Goal: Task Accomplishment & Management: Manage account settings

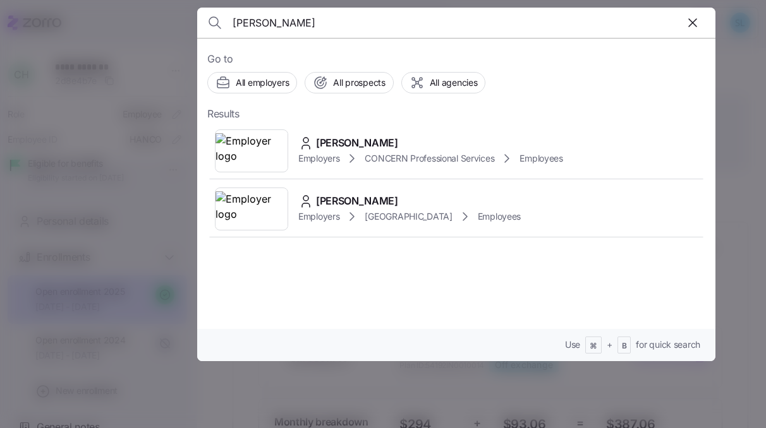
click at [401, 22] on input "marius badea" at bounding box center [395, 23] width 324 height 30
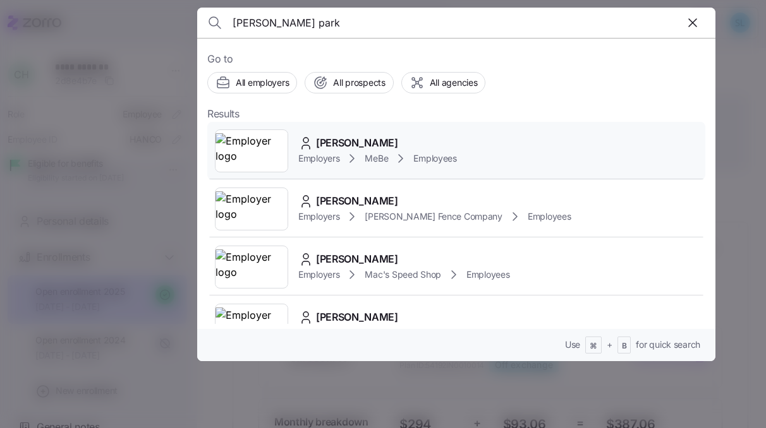
type input "courtney park"
click at [396, 138] on div "Courtney Parks" at bounding box center [377, 143] width 159 height 16
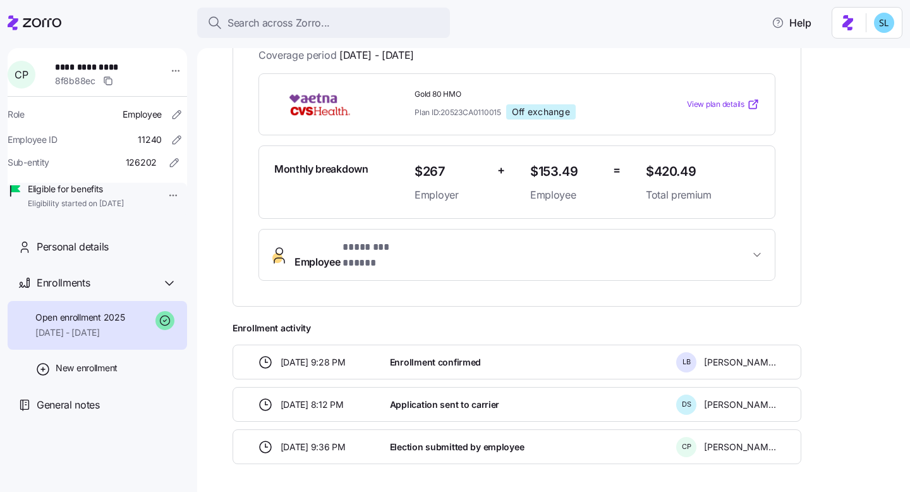
scroll to position [263, 0]
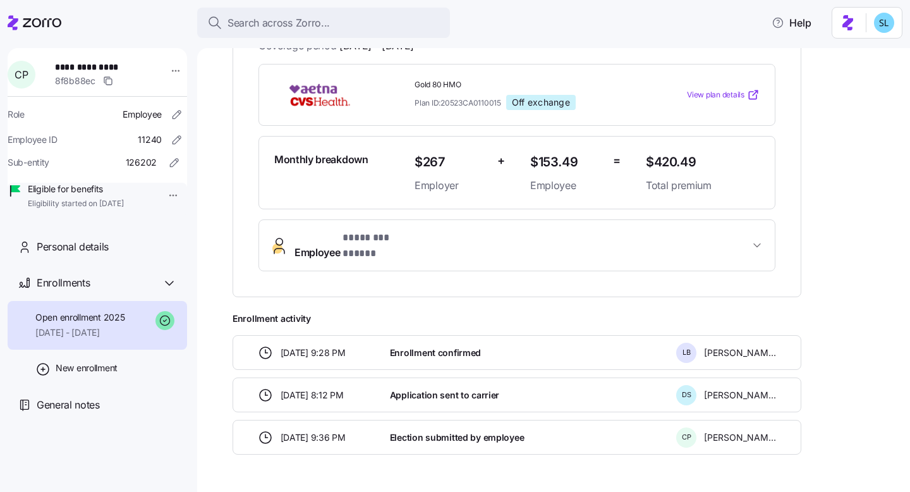
click at [501, 242] on span "Employee * ******** ***** *" at bounding box center [521, 245] width 455 height 30
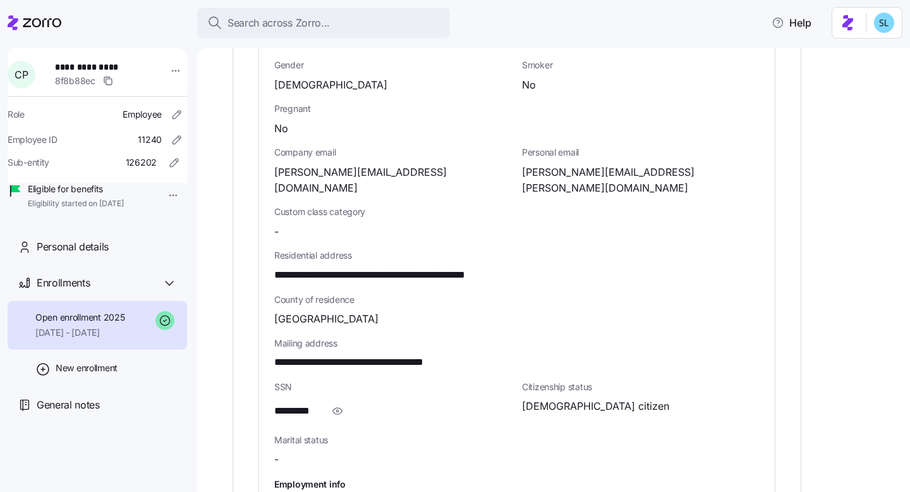
scroll to position [619, 0]
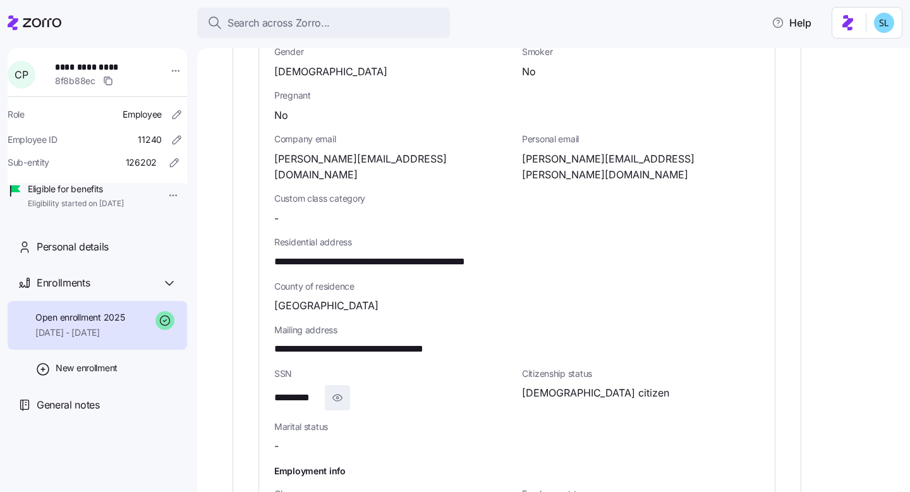
click at [337, 390] on icon "button" at bounding box center [337, 397] width 13 height 15
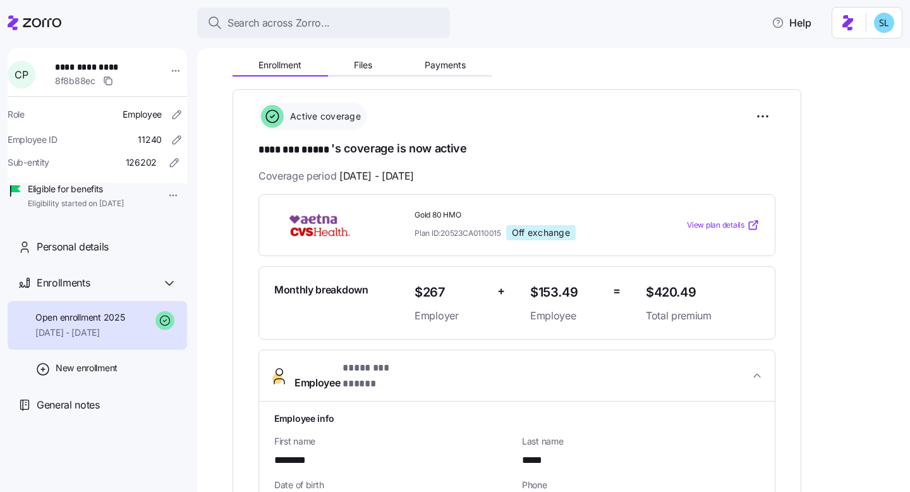
scroll to position [131, 0]
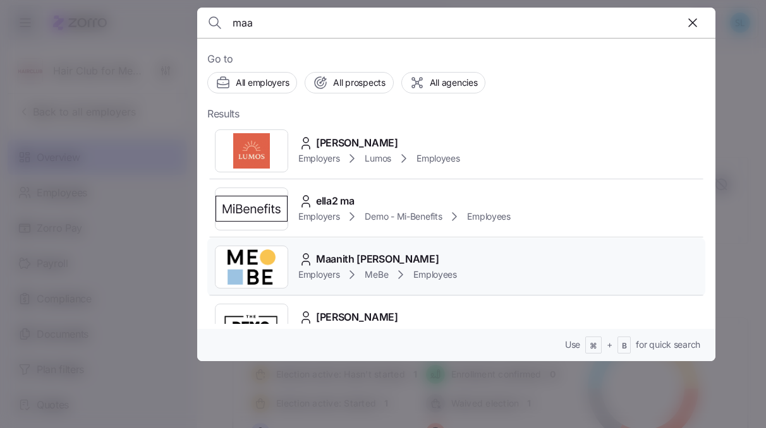
type input "maa"
click at [360, 255] on span "Maanith Shriyan" at bounding box center [377, 260] width 123 height 16
